Goal: Information Seeking & Learning: Learn about a topic

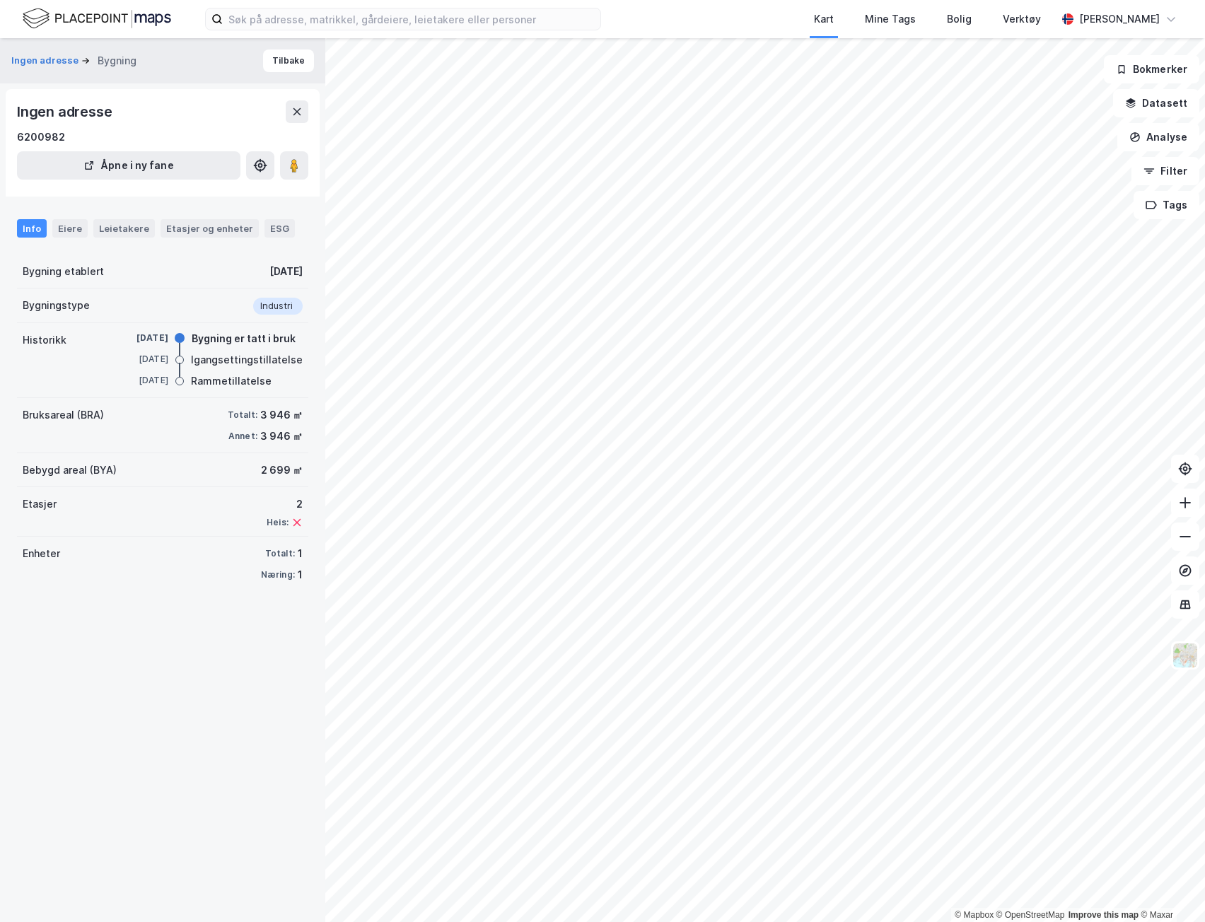
click at [42, 229] on div "Info" at bounding box center [32, 228] width 30 height 18
click at [62, 226] on div "Eiere" at bounding box center [69, 228] width 35 height 18
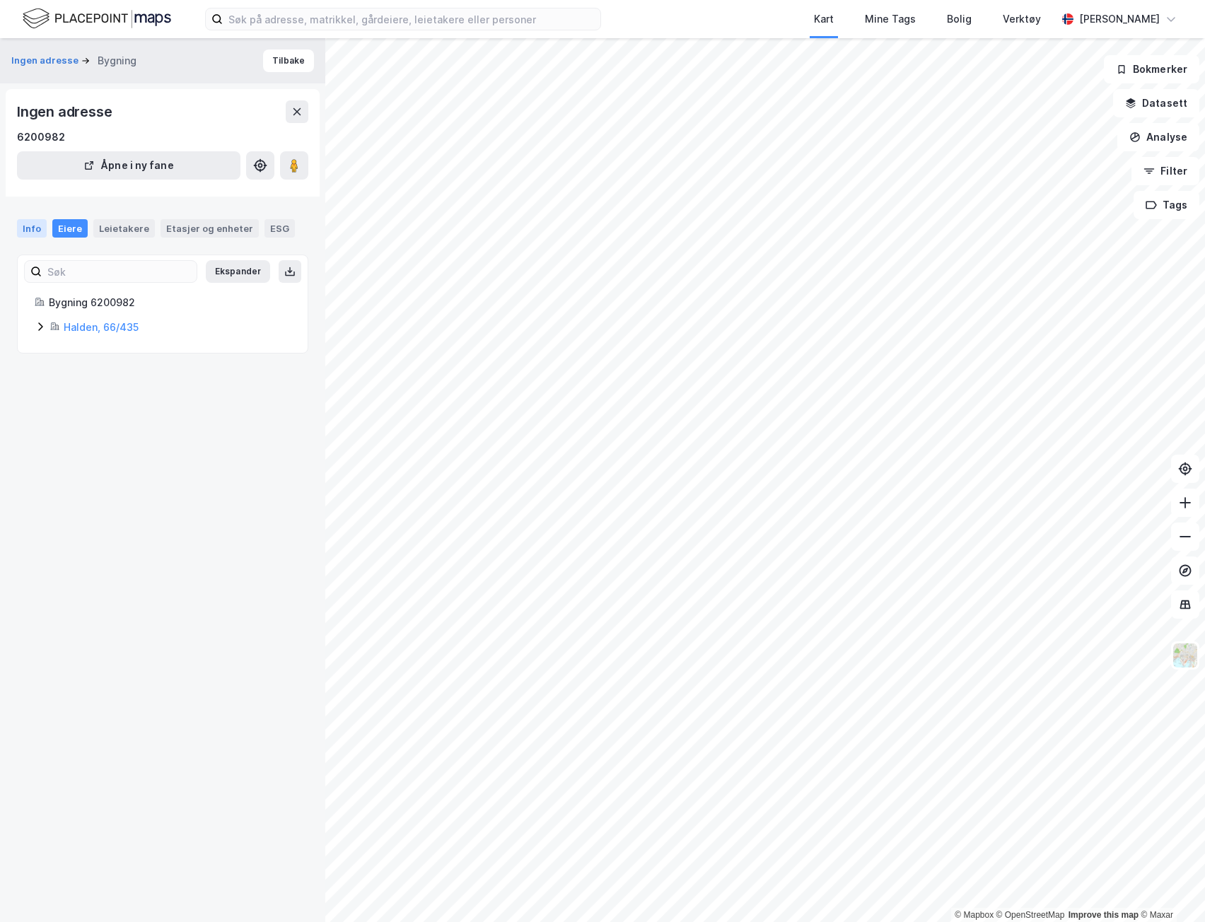
click at [35, 235] on div "Info" at bounding box center [32, 228] width 30 height 18
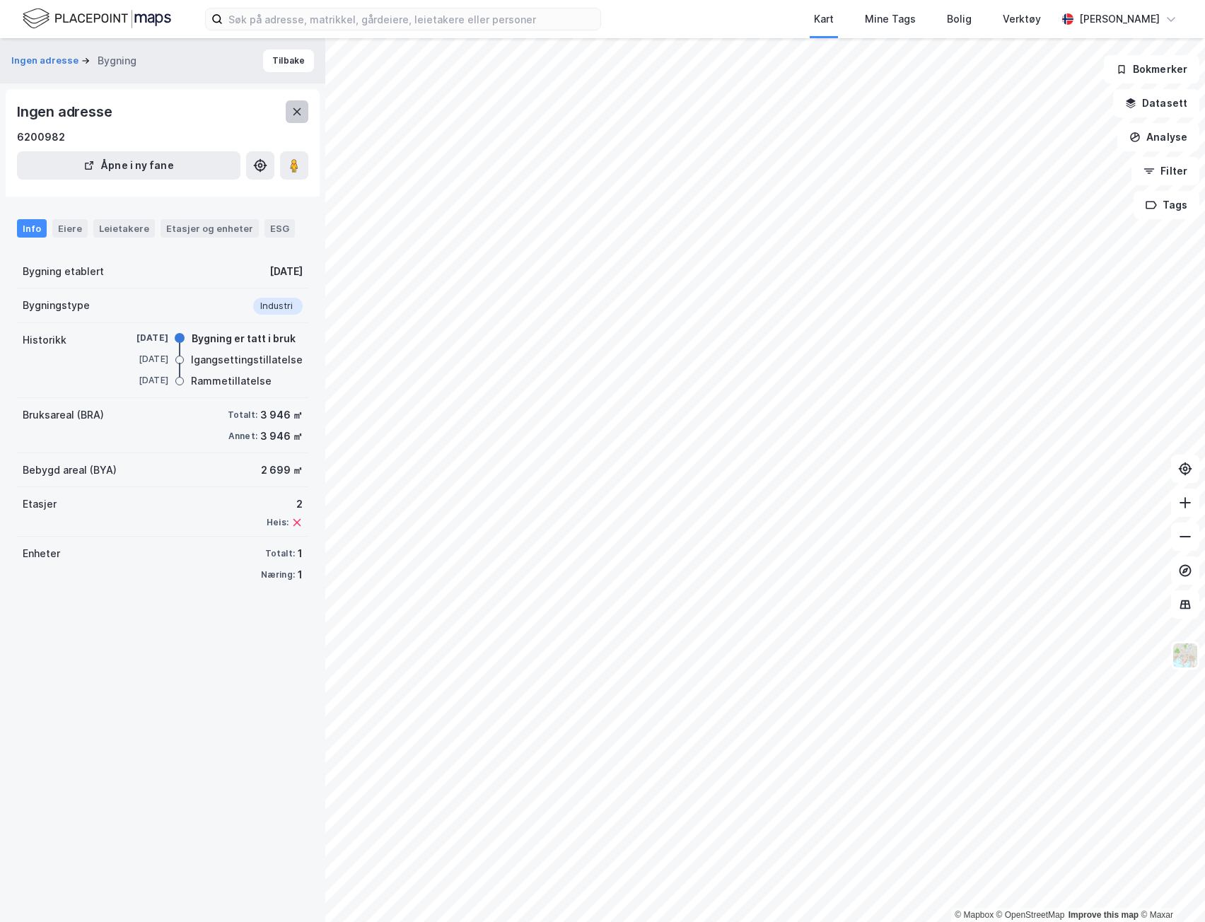
click at [292, 103] on button at bounding box center [297, 111] width 23 height 23
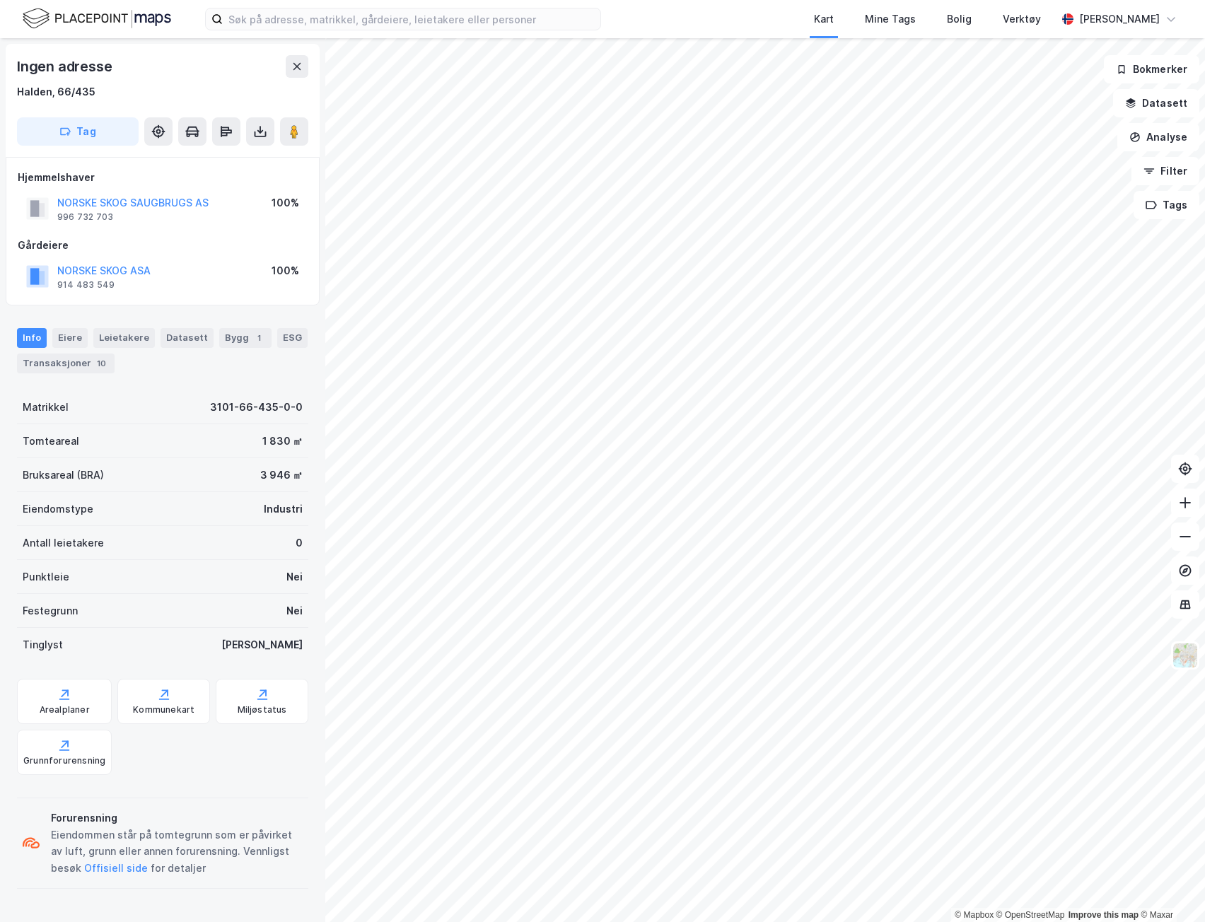
click at [363, 6] on div "Kart Mine Tags Bolig Verktøy Nils Georg Aass Dahlen" at bounding box center [602, 19] width 1205 height 38
click at [358, 13] on input at bounding box center [412, 18] width 378 height 21
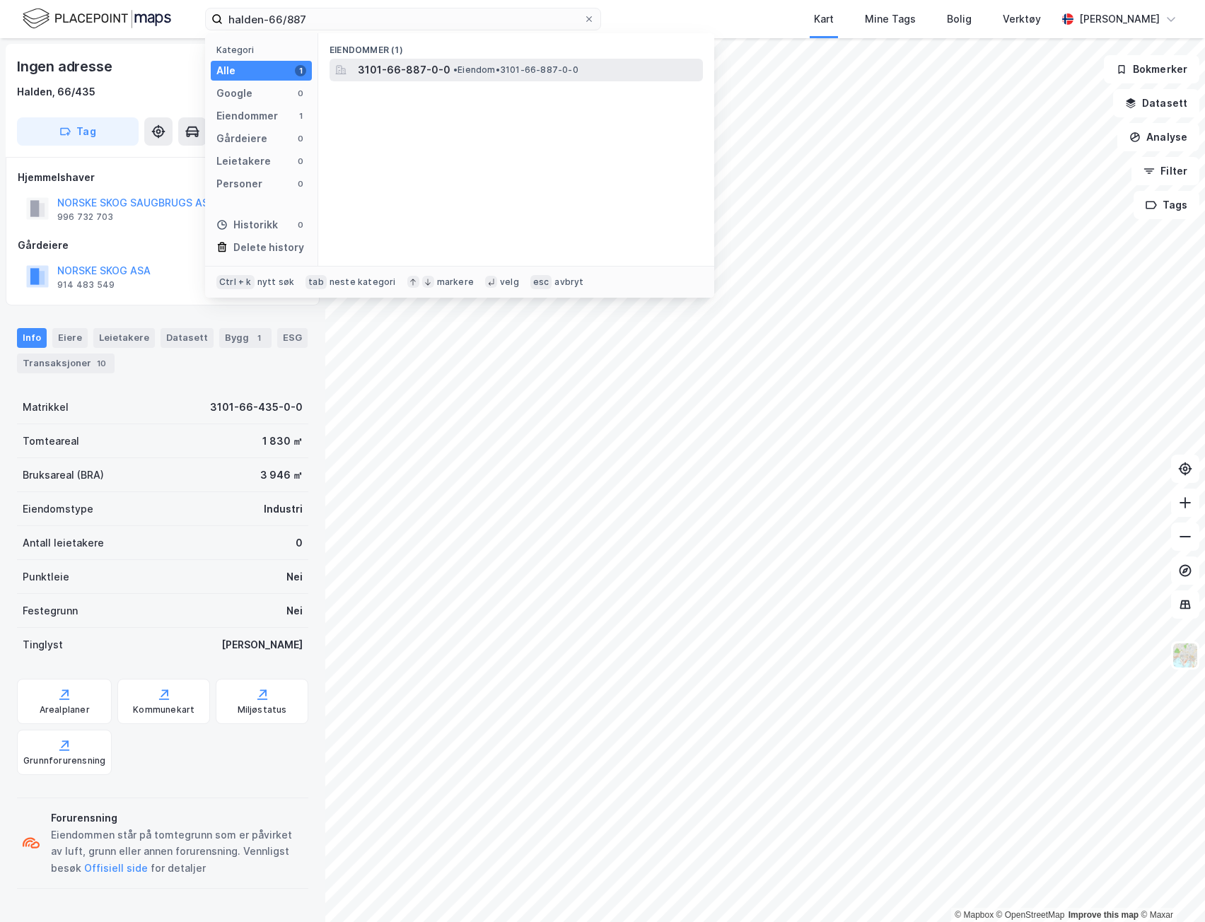
click at [385, 69] on span "3101-66-887-0-0" at bounding box center [404, 70] width 93 height 17
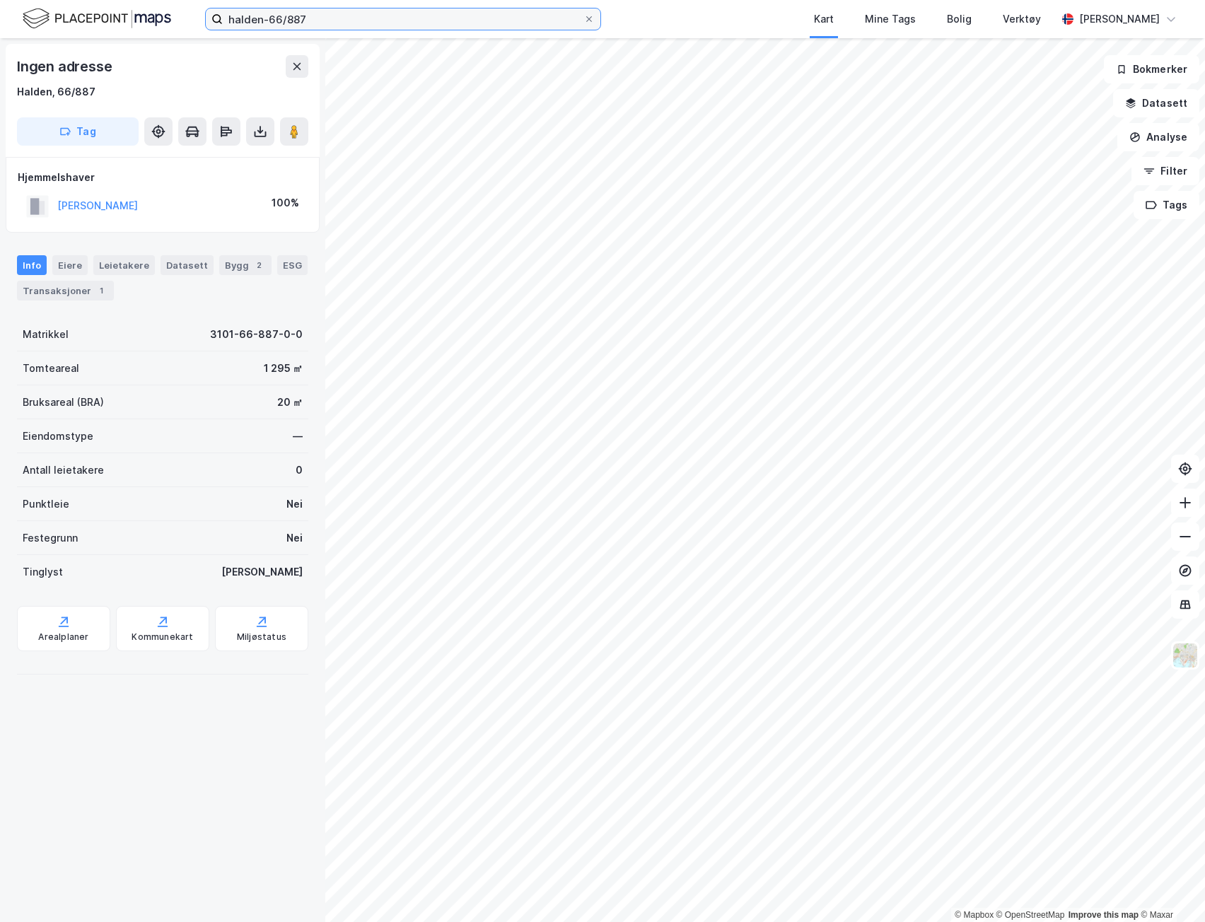
click at [300, 24] on input "halden-66/887" at bounding box center [403, 18] width 361 height 21
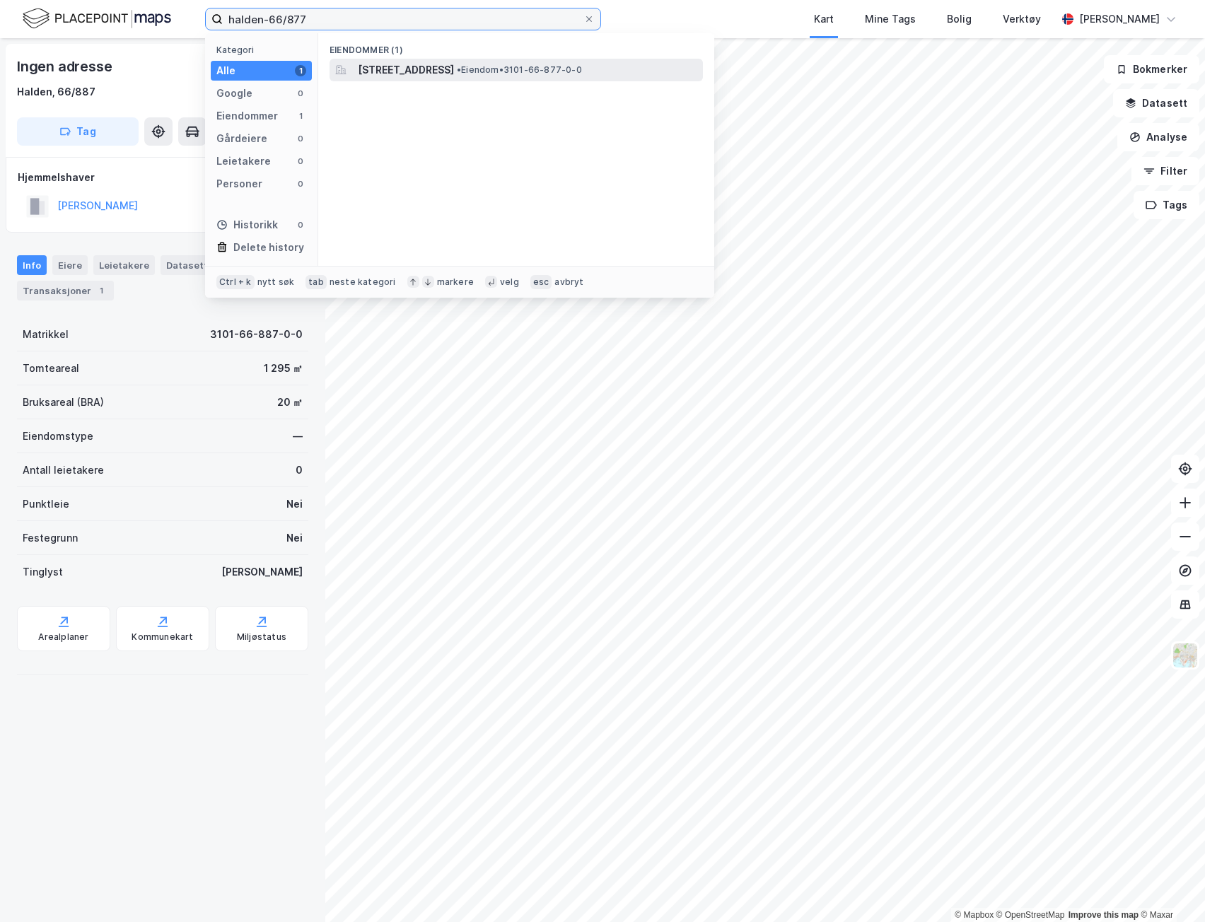
type input "halden-66/877"
click at [396, 67] on span "Tistedalsgata 20, 1772, HALDEN, HALDEN" at bounding box center [406, 70] width 96 height 17
